Goal: Task Accomplishment & Management: Manage account settings

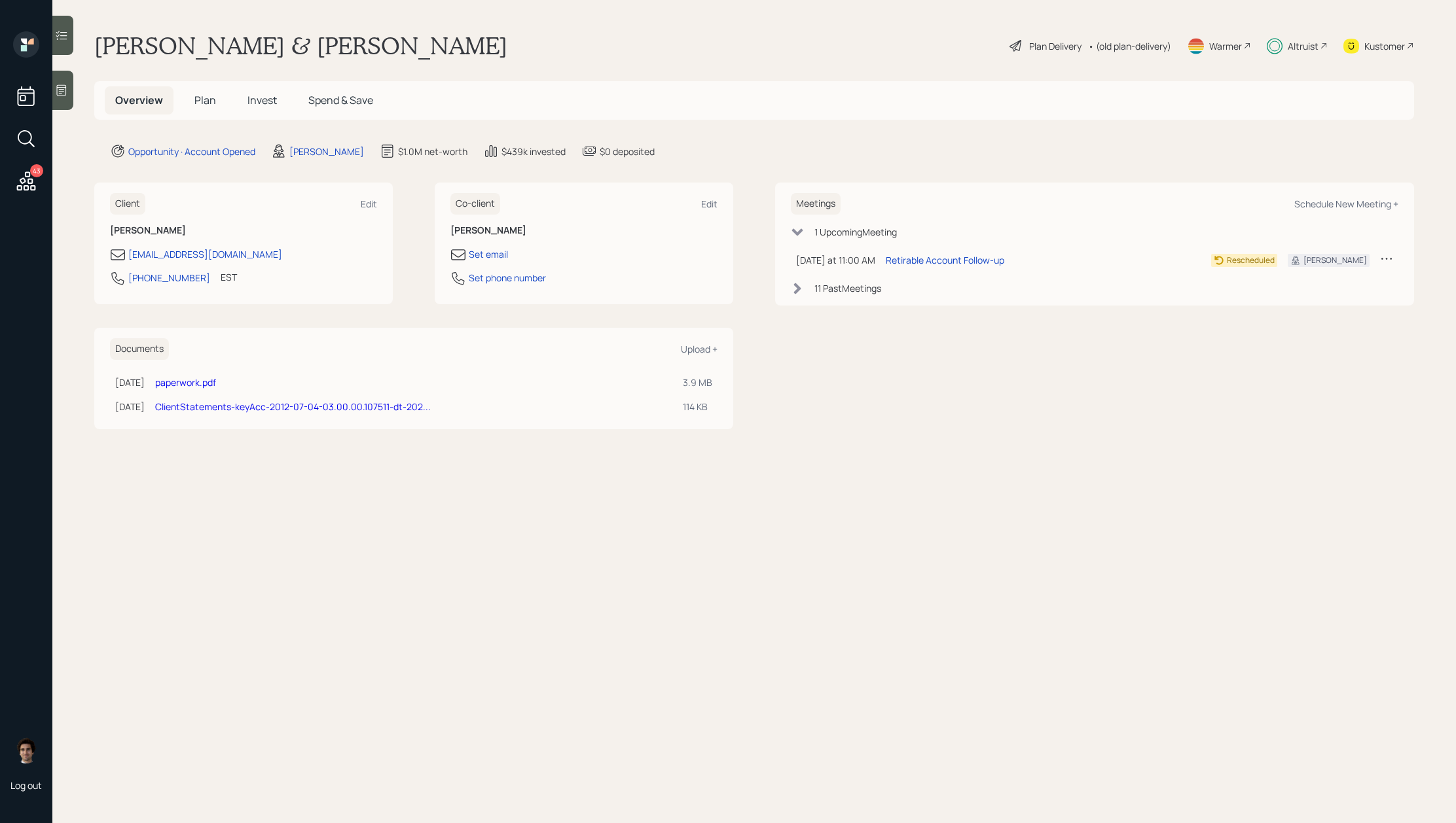
click at [279, 108] on h5 "Invest" at bounding box center [263, 100] width 51 height 28
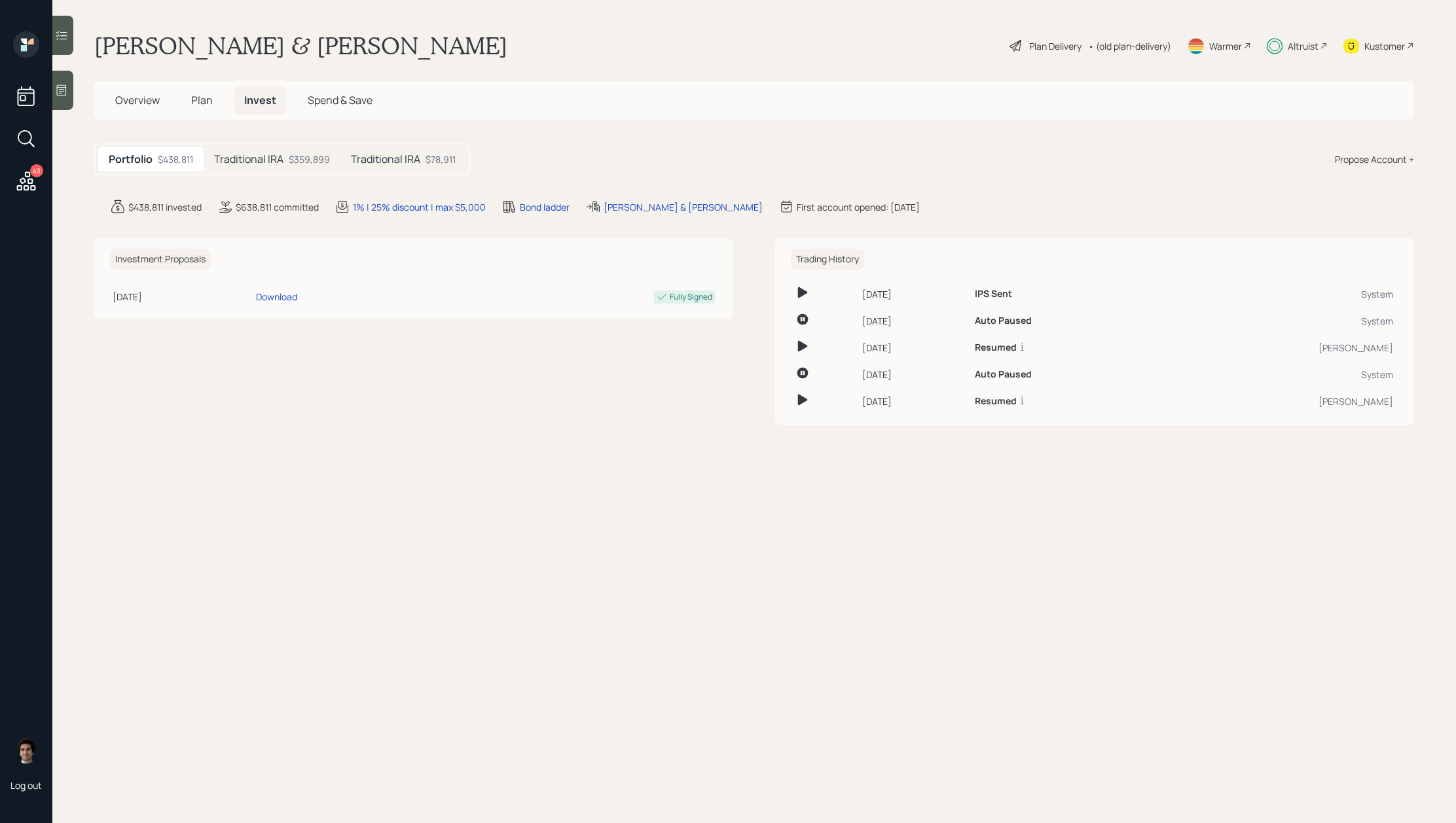
click at [287, 147] on div "Traditional IRA $359,899" at bounding box center [272, 159] width 137 height 24
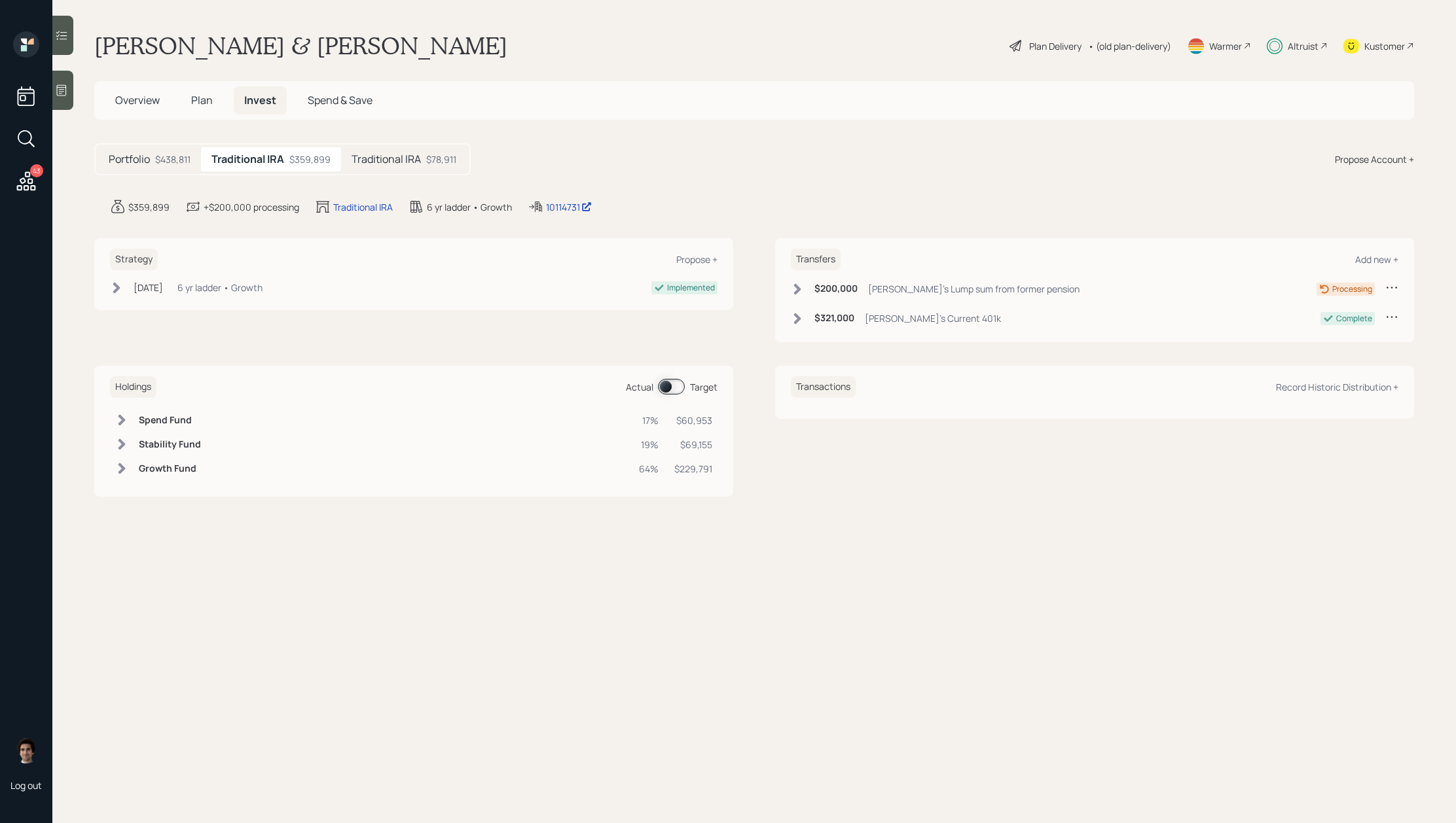
click at [442, 168] on div "Traditional IRA $78,911" at bounding box center [404, 159] width 126 height 24
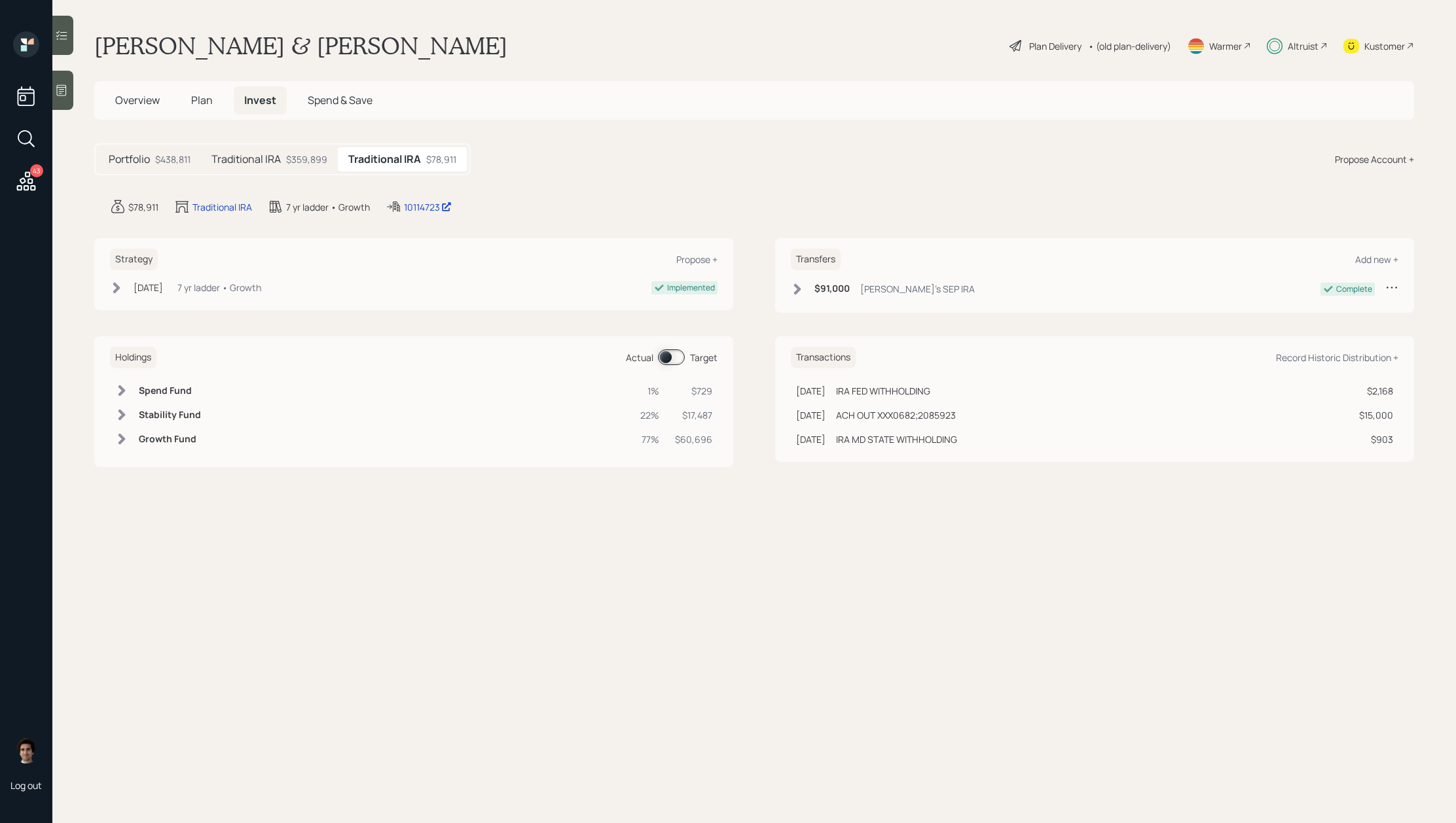
click at [196, 169] on div "Portfolio $438,811" at bounding box center [150, 159] width 103 height 24
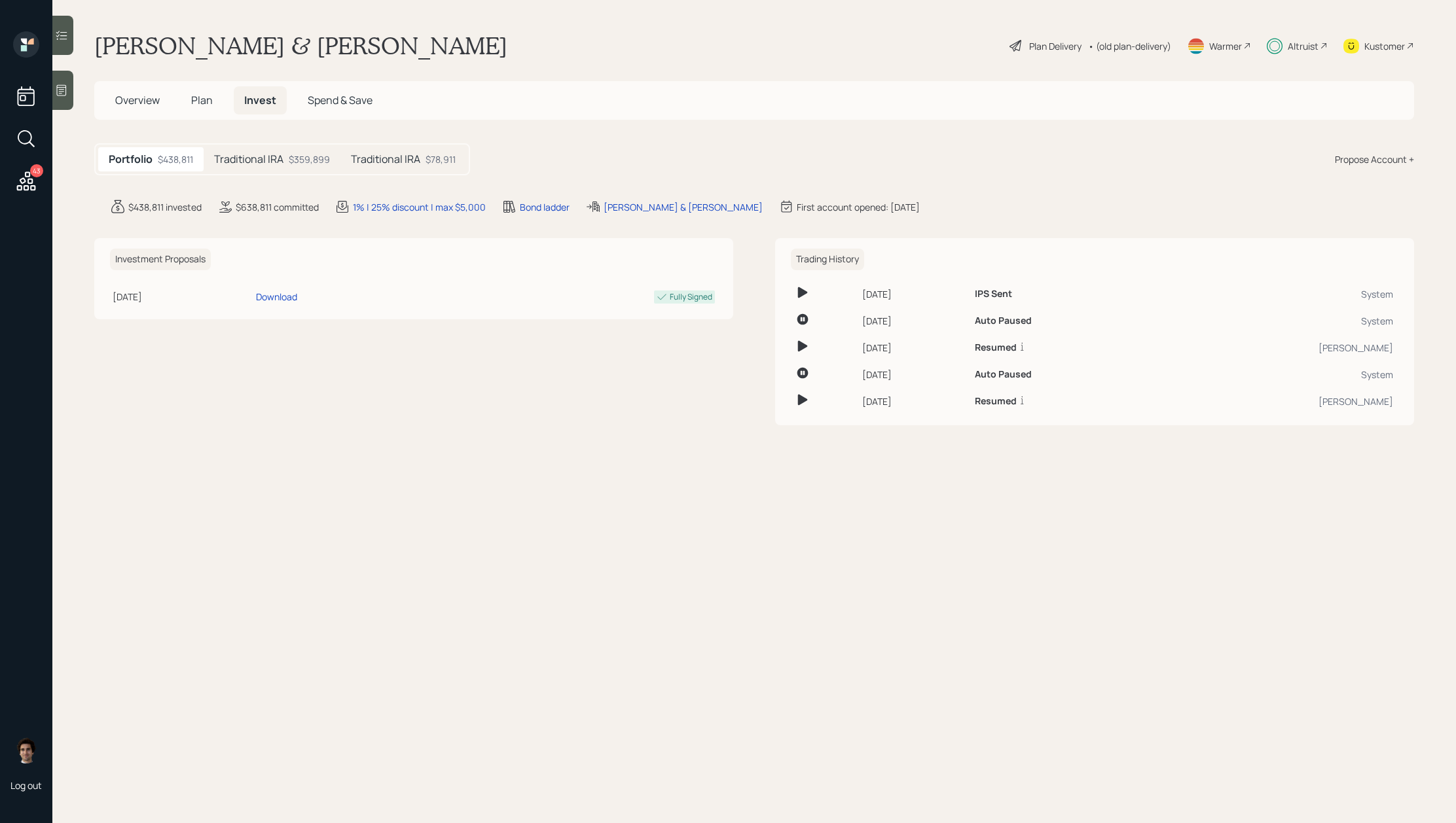
click at [200, 106] on span "Plan" at bounding box center [201, 100] width 21 height 15
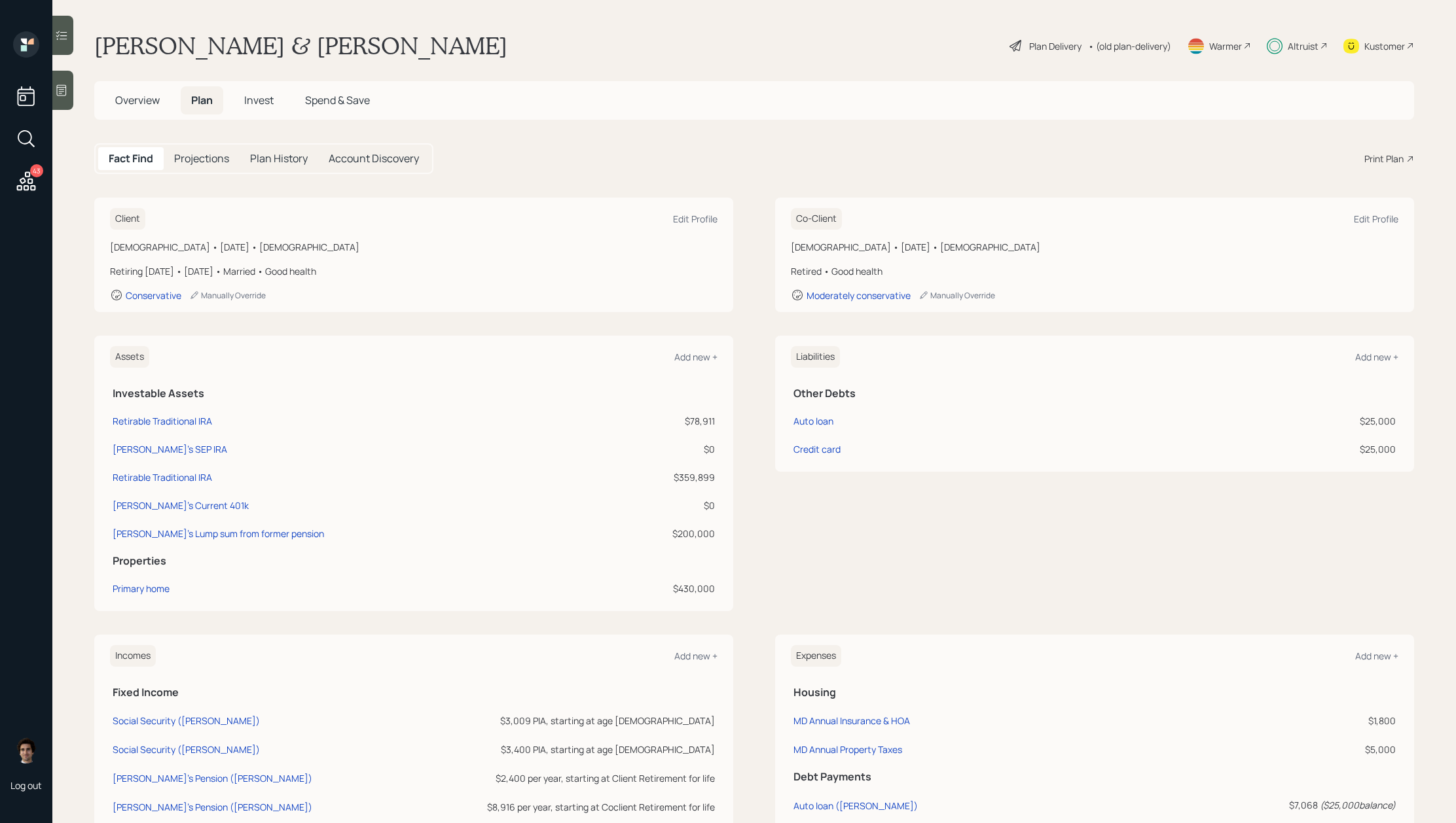
click at [1298, 51] on div "Altruist" at bounding box center [1304, 46] width 31 height 14
click at [1022, 51] on div "Plan Delivery" at bounding box center [1045, 46] width 75 height 16
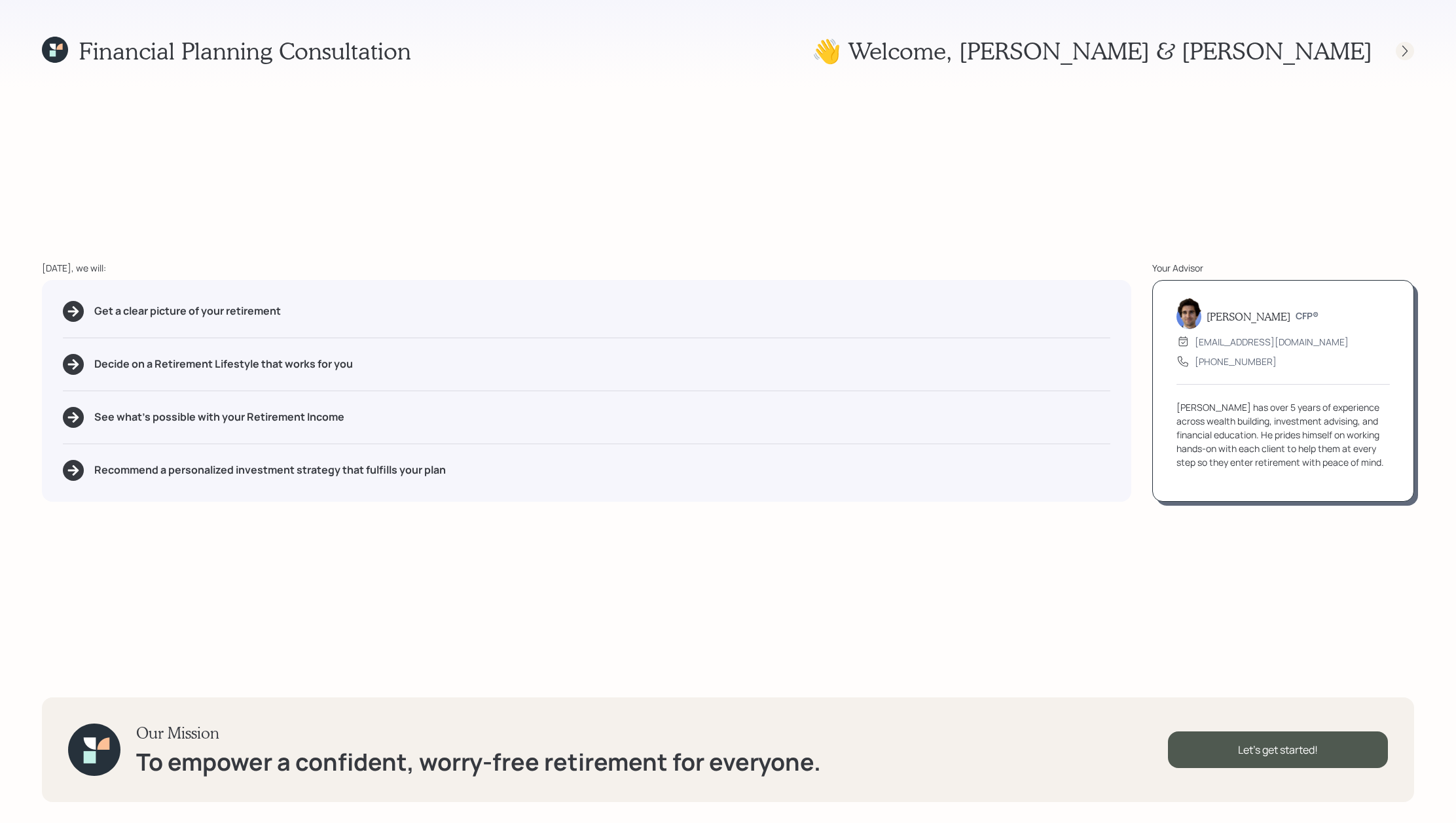
click at [1406, 54] on icon at bounding box center [1404, 51] width 13 height 13
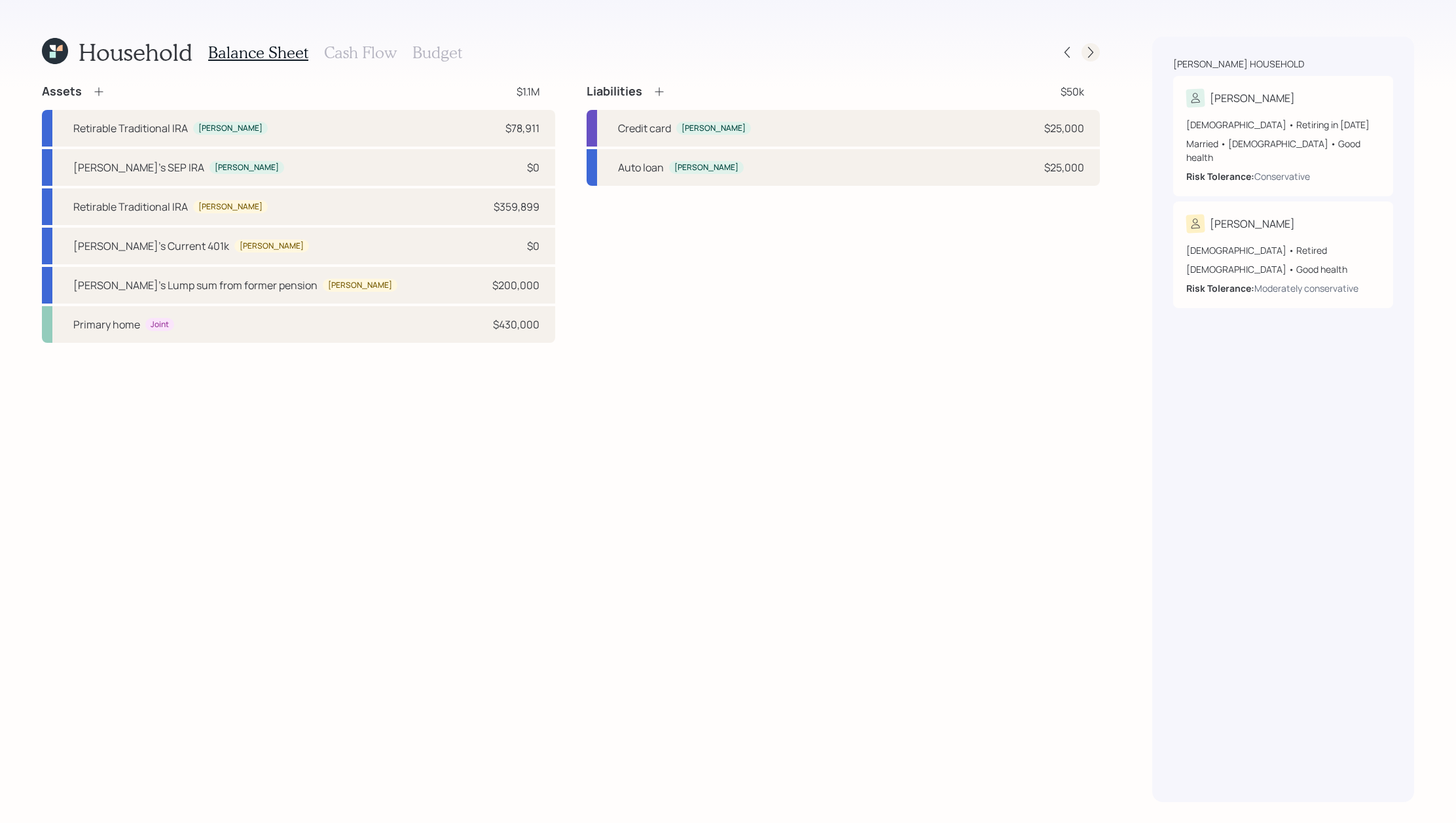
click at [1092, 52] on icon at bounding box center [1090, 52] width 13 height 13
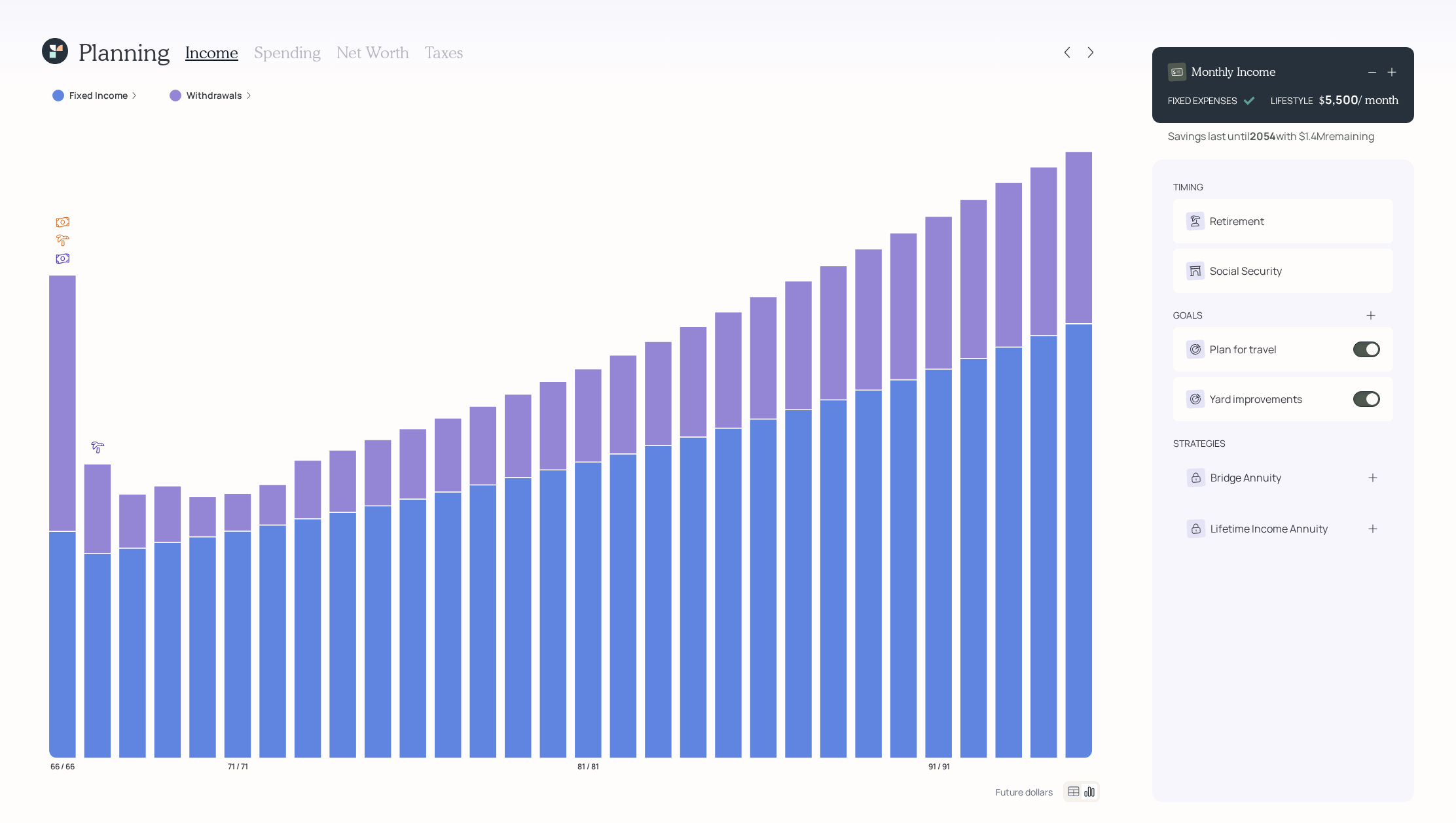
click at [104, 91] on label "Fixed Income" at bounding box center [98, 95] width 58 height 13
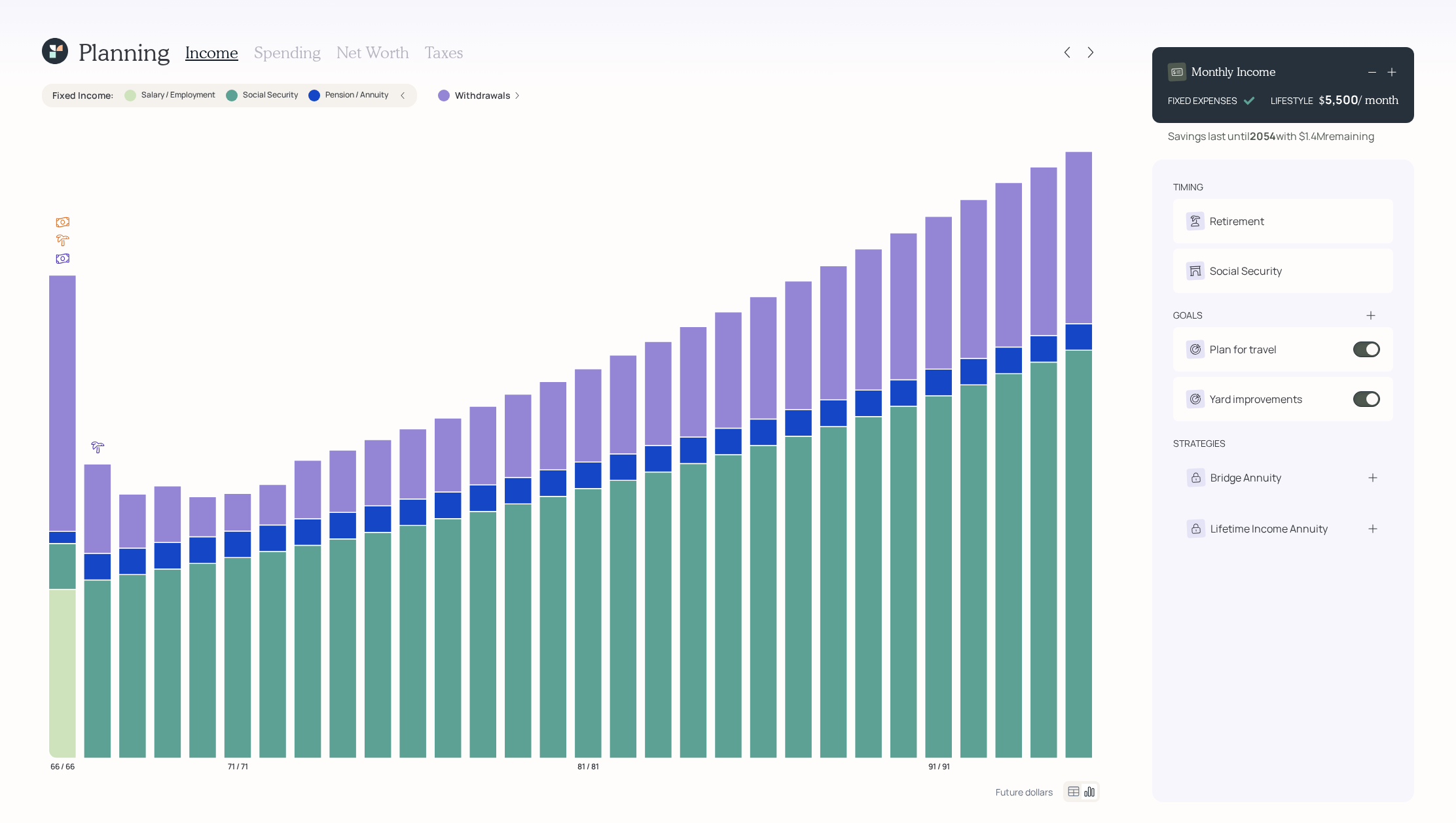
click at [104, 98] on label "Fixed Income :" at bounding box center [83, 95] width 61 height 13
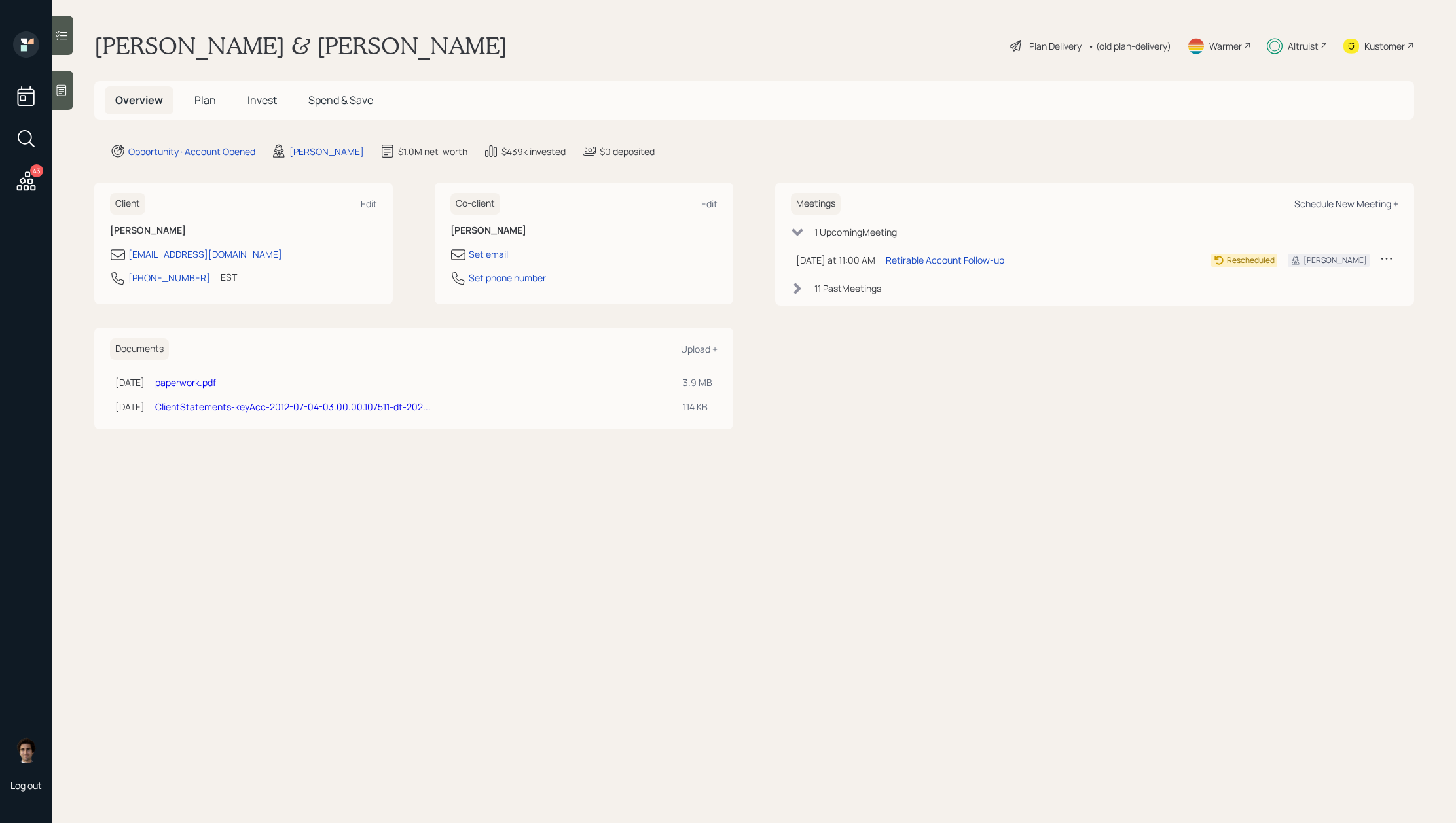
click at [1318, 204] on div "Schedule New Meeting +" at bounding box center [1346, 203] width 104 height 13
select select "59554aeb-d739-4552-90b9-0d27d70b4bf7"
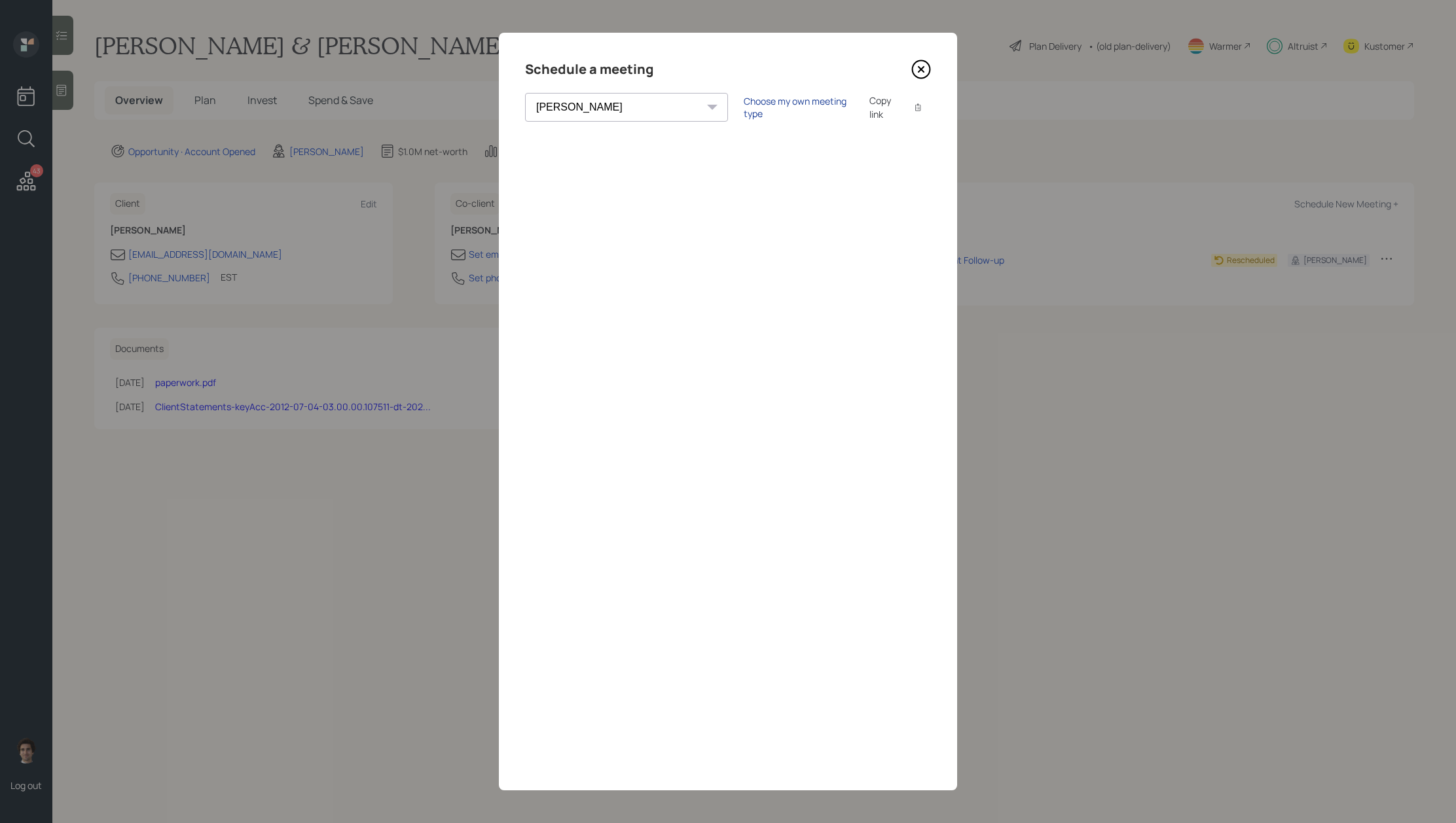
click at [744, 103] on div "Choose my own meeting type" at bounding box center [798, 108] width 110 height 25
click at [913, 72] on icon at bounding box center [922, 70] width 18 height 18
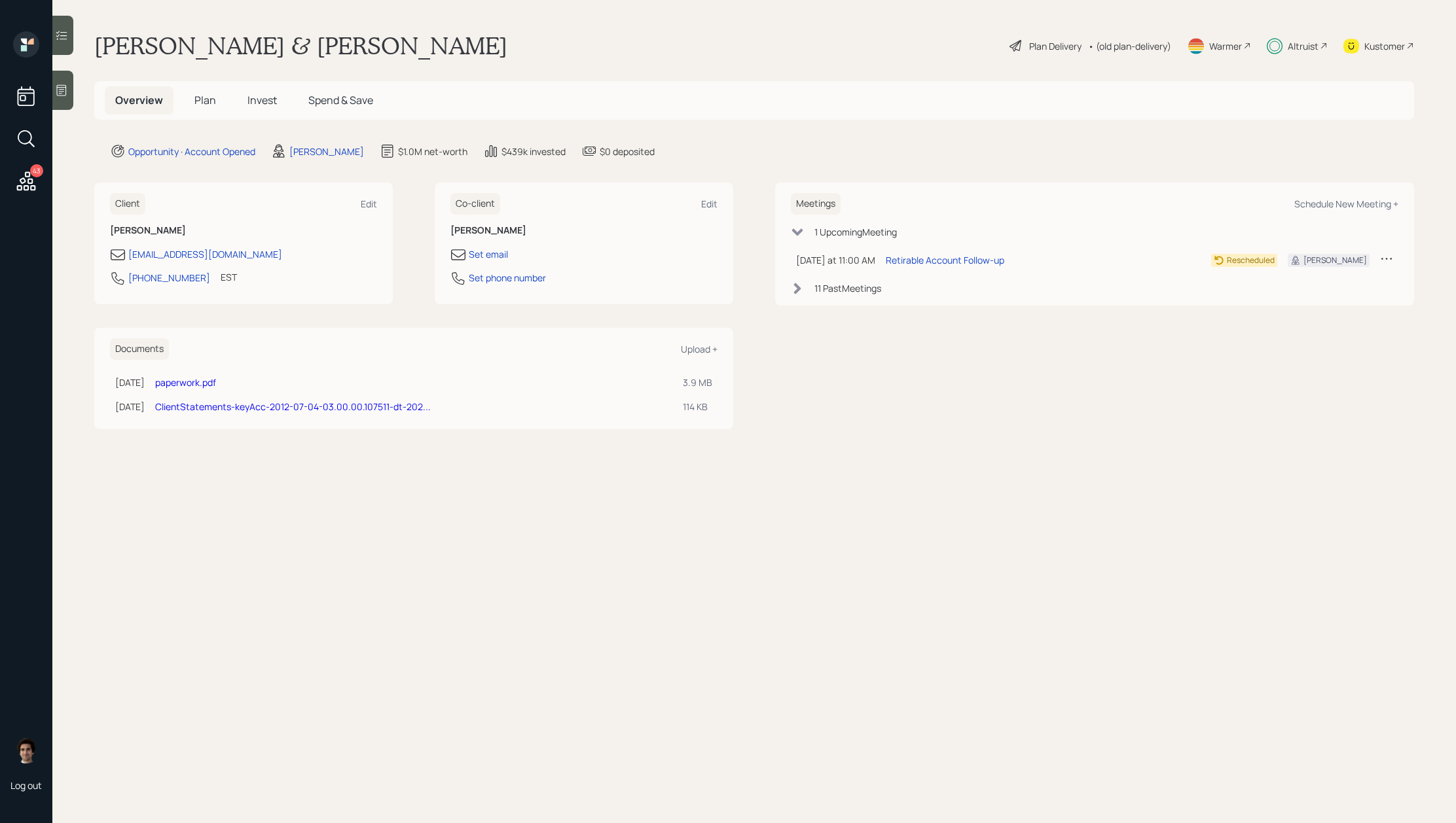
click at [266, 105] on span "Invest" at bounding box center [262, 100] width 29 height 15
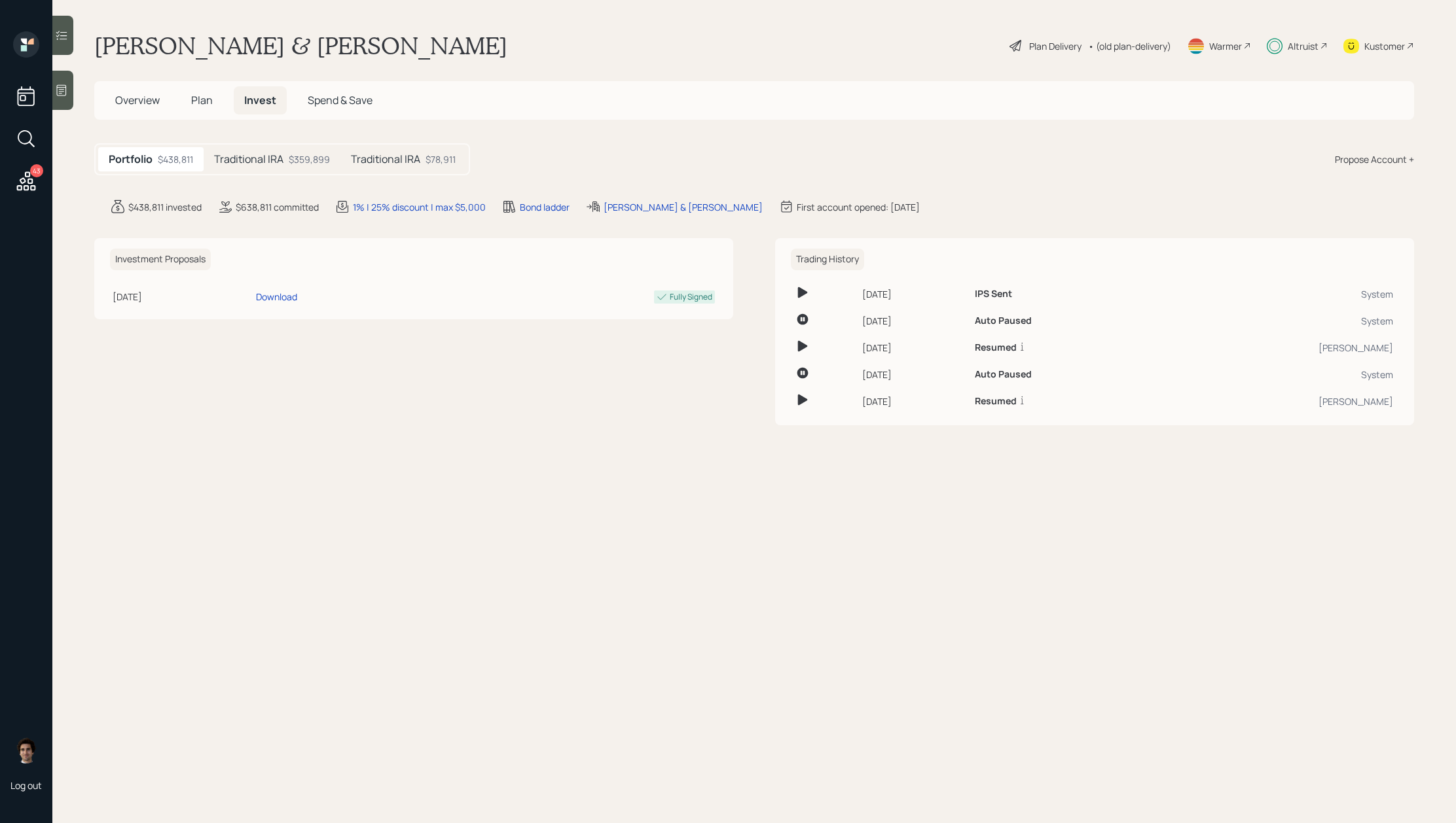
click at [345, 166] on div "Traditional IRA $78,911" at bounding box center [403, 159] width 126 height 24
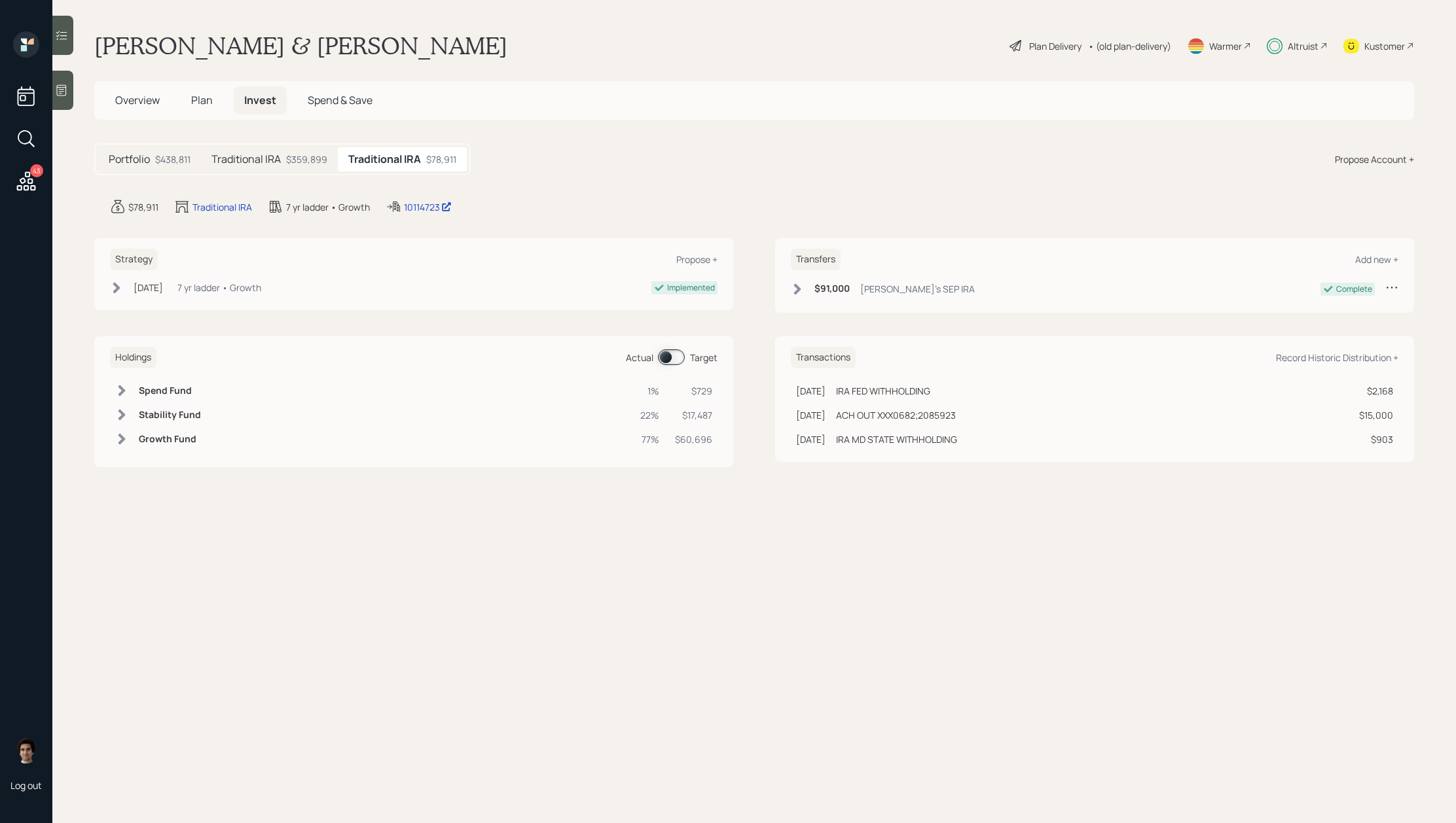
click at [331, 166] on div "Traditional IRA $359,899" at bounding box center [270, 159] width 137 height 24
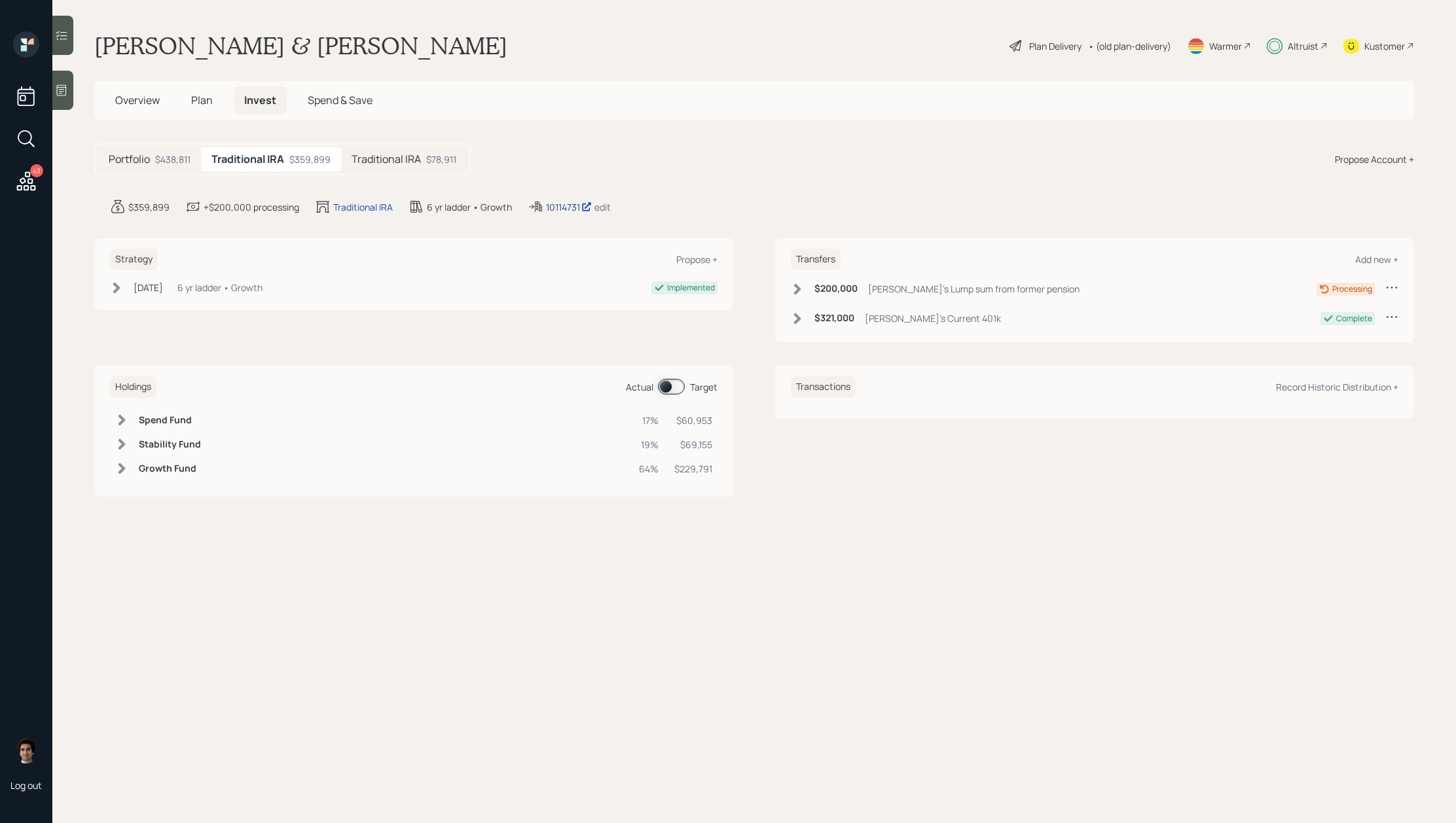
click at [556, 209] on div "10114731" at bounding box center [568, 207] width 46 height 14
